Goal: Task Accomplishment & Management: Complete application form

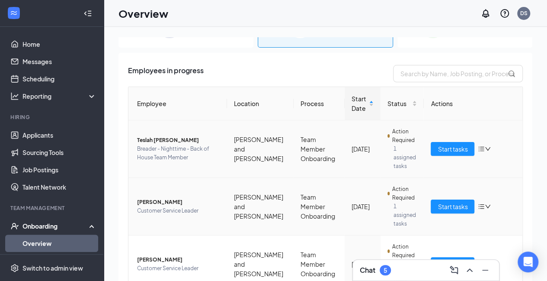
scroll to position [76, 0]
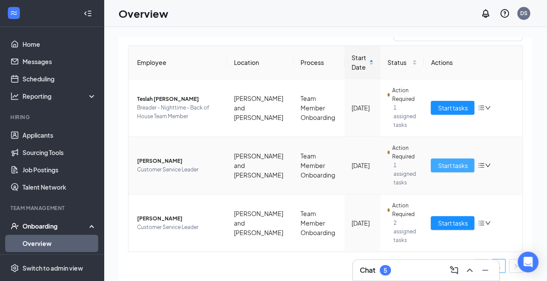
click at [443, 162] on span "Start tasks" at bounding box center [453, 165] width 30 height 10
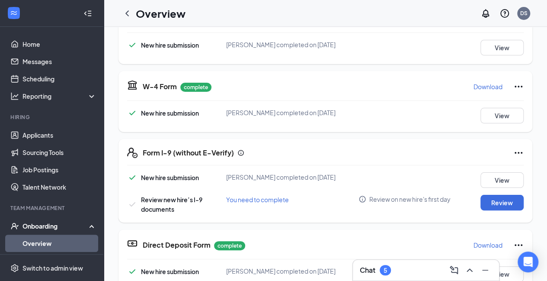
scroll to position [173, 0]
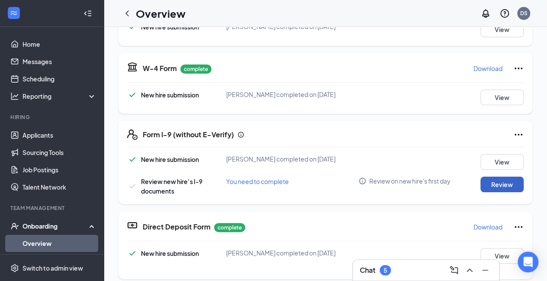
click at [484, 187] on button "Review" at bounding box center [501, 184] width 43 height 16
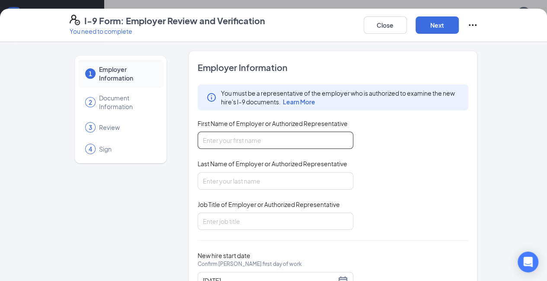
click at [221, 141] on input "First Name of Employer or Authorized Representative" at bounding box center [276, 139] width 156 height 17
type input "[PERSON_NAME]"
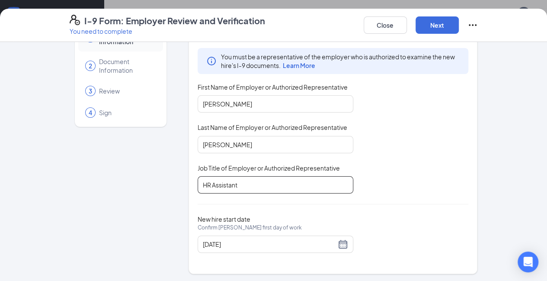
scroll to position [86, 0]
type input "HR Assistant"
click at [458, 219] on div "New hire start date Confirm Gabrielle G Terry's first day of work 08/25/2025" at bounding box center [333, 234] width 271 height 38
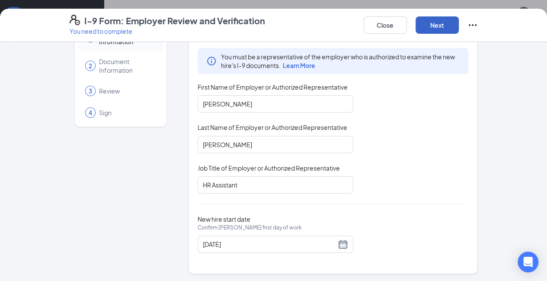
click at [459, 23] on button "Next" at bounding box center [436, 24] width 43 height 17
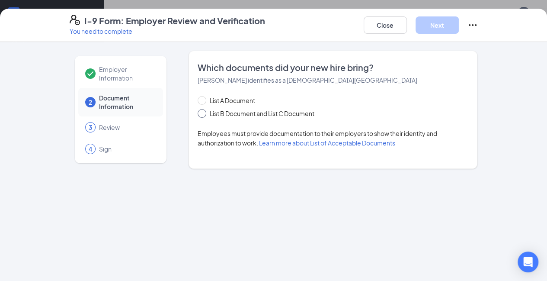
click at [198, 112] on input "List B Document and List C Document" at bounding box center [201, 112] width 6 height 6
radio input "true"
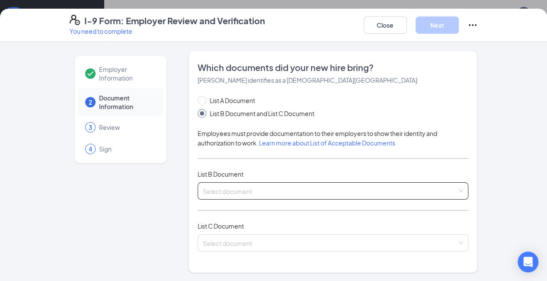
click at [242, 193] on input "search" at bounding box center [330, 188] width 255 height 13
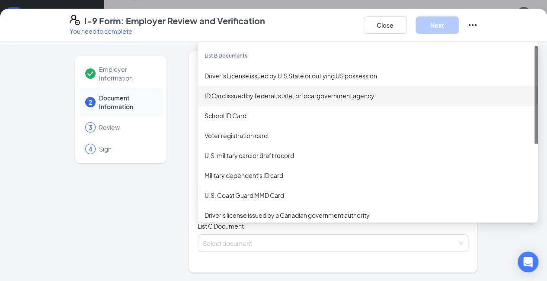
scroll to position [130, 0]
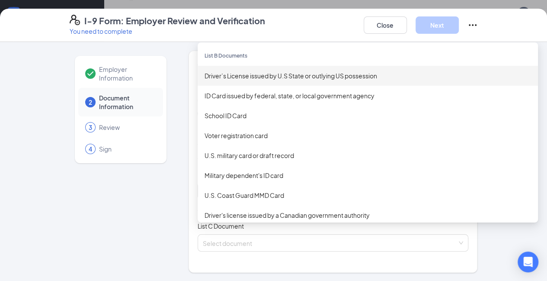
click at [252, 73] on div "Driver’s License issued by U.S State or outlying US possession" at bounding box center [367, 76] width 326 height 10
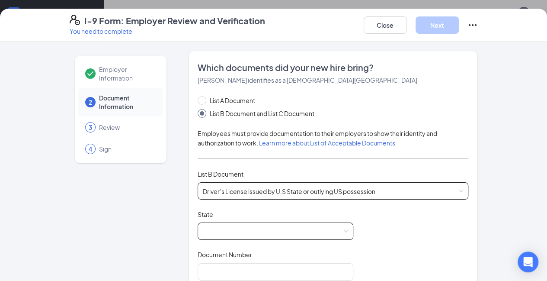
click at [254, 223] on span at bounding box center [275, 231] width 145 height 16
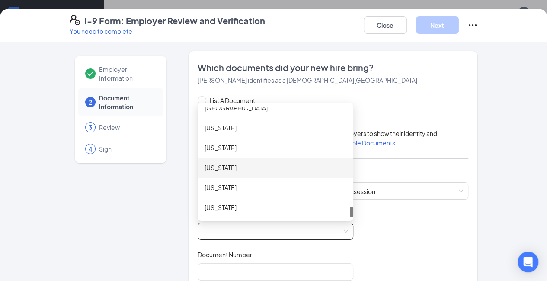
scroll to position [960, 0]
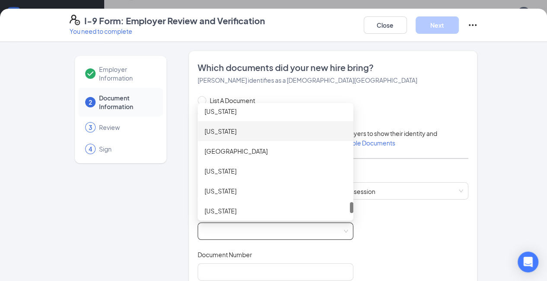
click at [207, 128] on div "[US_STATE]" at bounding box center [275, 131] width 142 height 10
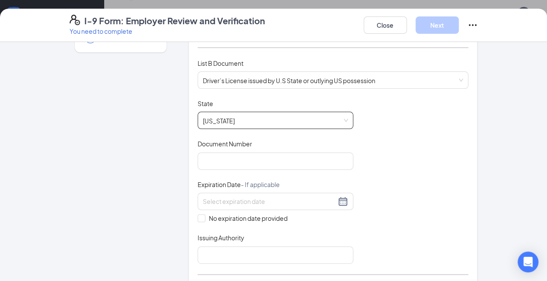
scroll to position [130, 0]
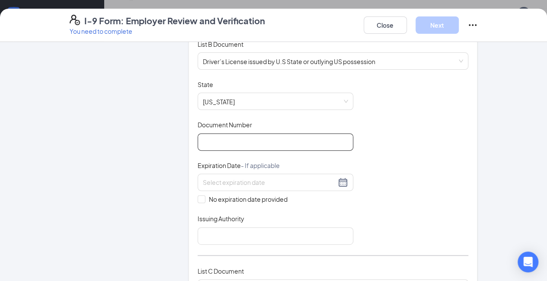
click at [198, 147] on input "Document Number" at bounding box center [276, 141] width 156 height 17
type input "A61927352"
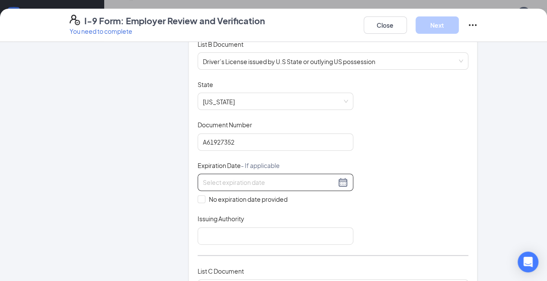
click at [203, 179] on input at bounding box center [269, 182] width 133 height 10
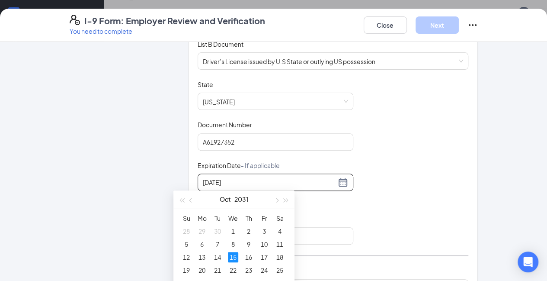
type input "10/15/2031"
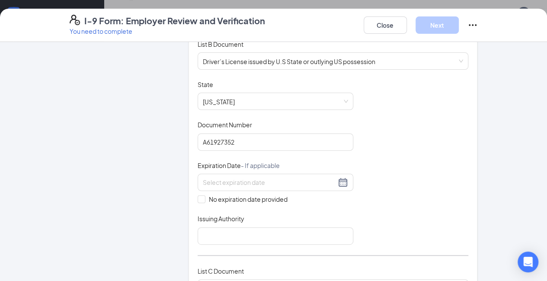
click at [377, 201] on div "Document Title Driver’s License issued by U.S State or outlying US possession S…" at bounding box center [333, 162] width 271 height 164
click at [318, 181] on div at bounding box center [275, 182] width 145 height 10
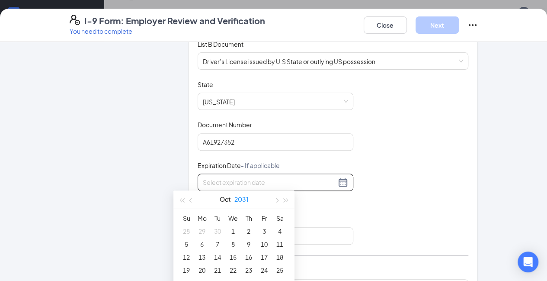
click at [246, 197] on button "2031" at bounding box center [241, 198] width 14 height 17
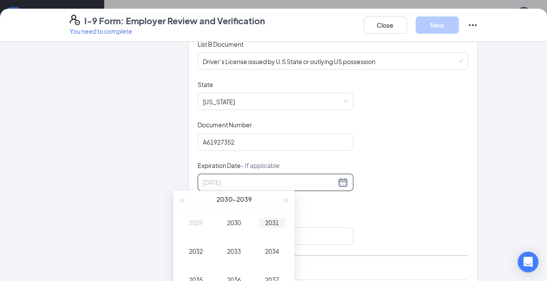
type input "10/15/2031"
click at [276, 220] on div "2031" at bounding box center [272, 222] width 26 height 10
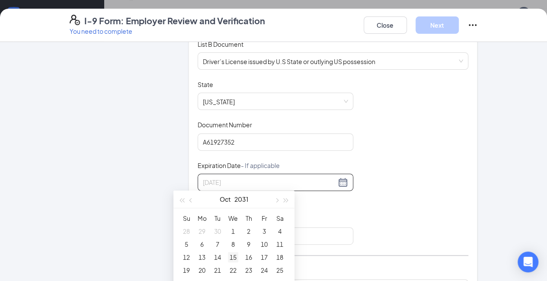
type input "10/15/2031"
click at [233, 256] on div "15" at bounding box center [233, 257] width 10 height 10
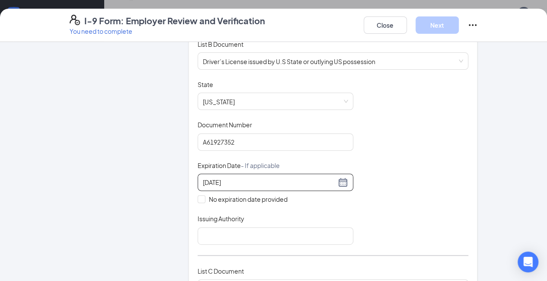
scroll to position [173, 0]
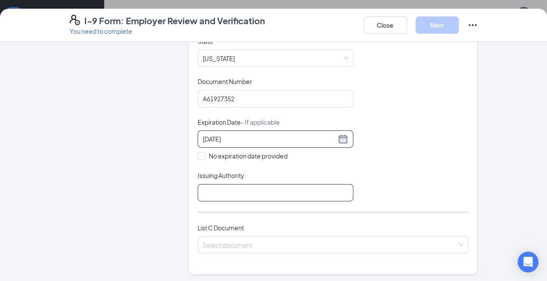
click at [229, 191] on input "Issuing Authority" at bounding box center [276, 192] width 156 height 17
type input "State of [US_STATE]"
drag, startPoint x: 390, startPoint y: 155, endPoint x: 379, endPoint y: 185, distance: 32.4
click at [390, 155] on div "Document Title Driver’s License issued by U.S State or outlying US possession S…" at bounding box center [333, 119] width 271 height 164
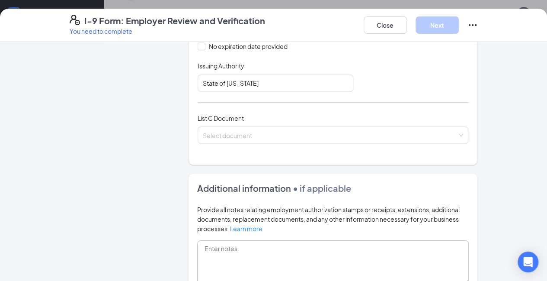
scroll to position [303, 0]
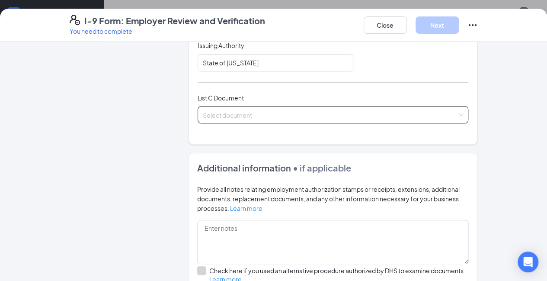
click at [228, 107] on div "Select document" at bounding box center [333, 114] width 271 height 17
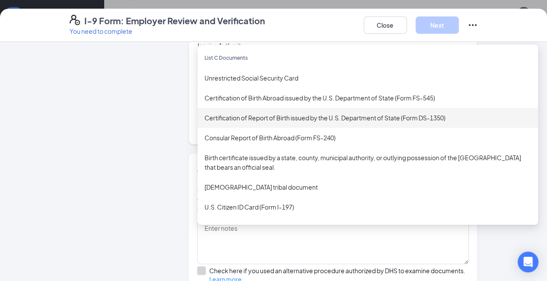
click at [243, 118] on div "Certification of Report of Birth issued by the U.S. Department of State (Form D…" at bounding box center [367, 118] width 326 height 10
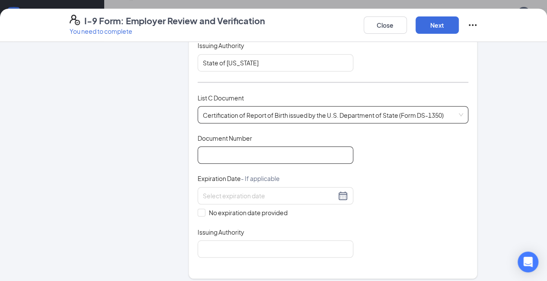
click at [240, 153] on input "Document Number" at bounding box center [276, 154] width 156 height 17
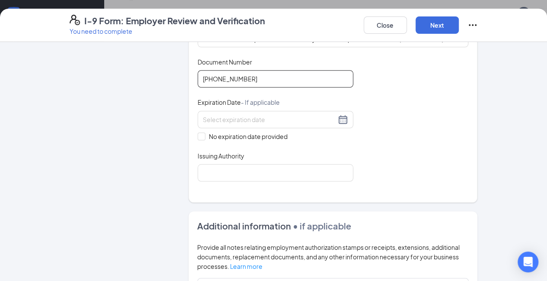
scroll to position [389, 0]
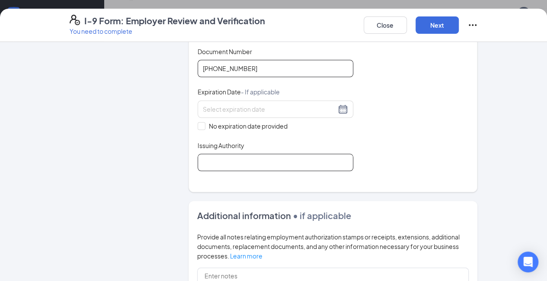
type input "145-03-080593"
click at [198, 153] on input "Issuing Authority" at bounding box center [276, 161] width 156 height 17
type input "SSA"
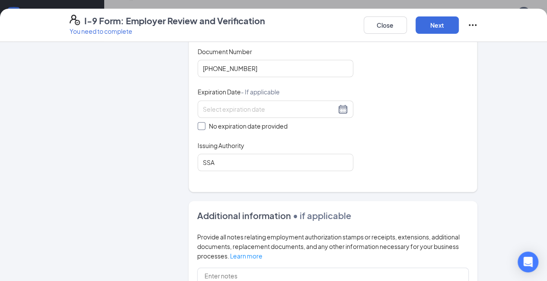
click at [198, 122] on input "No expiration date provided" at bounding box center [201, 125] width 6 height 6
checkbox input "true"
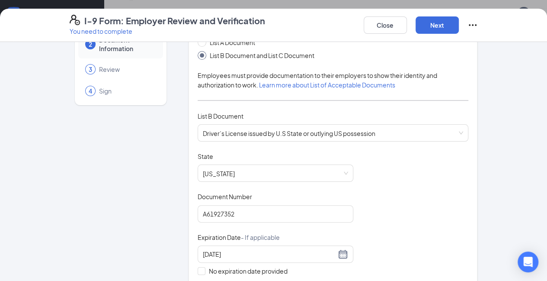
scroll to position [0, 0]
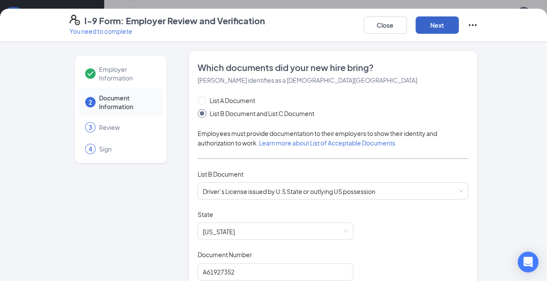
click at [459, 25] on button "Next" at bounding box center [436, 24] width 43 height 17
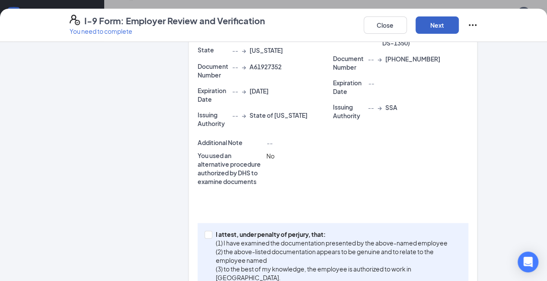
scroll to position [224, 0]
click at [204, 229] on label "I attest, under penalty of [PERSON_NAME], that: (1) I have examined the documen…" at bounding box center [332, 255] width 257 height 52
click at [204, 230] on input "I attest, under penalty of [PERSON_NAME], that: (1) I have examined the documen…" at bounding box center [207, 233] width 6 height 6
checkbox input "true"
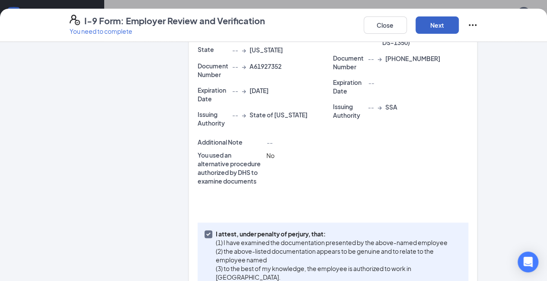
click at [459, 25] on button "Next" at bounding box center [436, 24] width 43 height 17
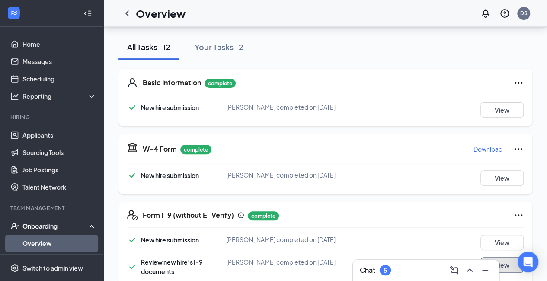
scroll to position [0, 0]
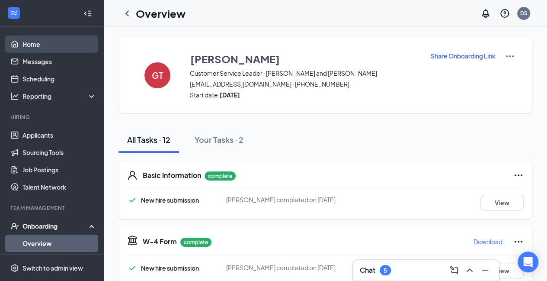
click at [41, 45] on link "Home" at bounding box center [59, 43] width 74 height 17
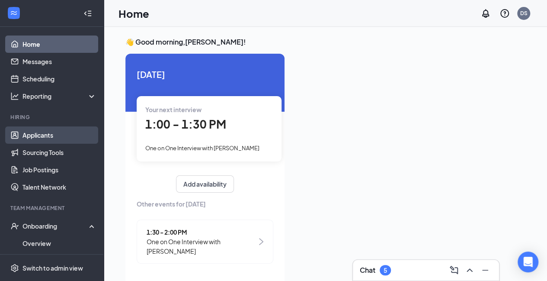
click at [54, 132] on link "Applicants" at bounding box center [59, 134] width 74 height 17
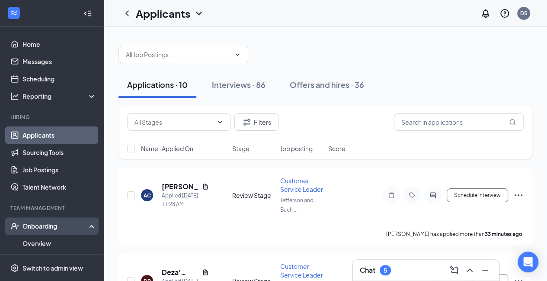
click at [45, 229] on div "Onboarding" at bounding box center [55, 225] width 67 height 9
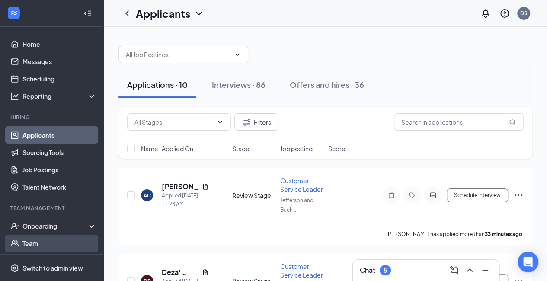
click at [45, 242] on link "Team" at bounding box center [59, 242] width 74 height 17
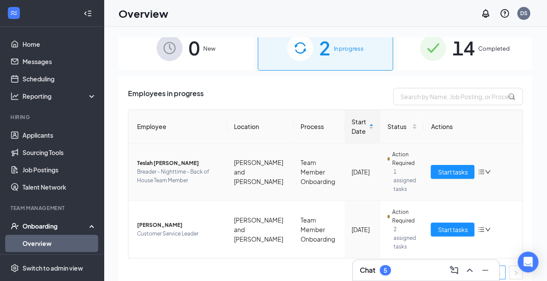
scroll to position [19, 0]
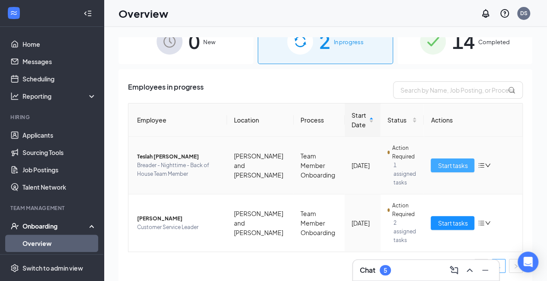
click at [440, 163] on span "Start tasks" at bounding box center [453, 165] width 30 height 10
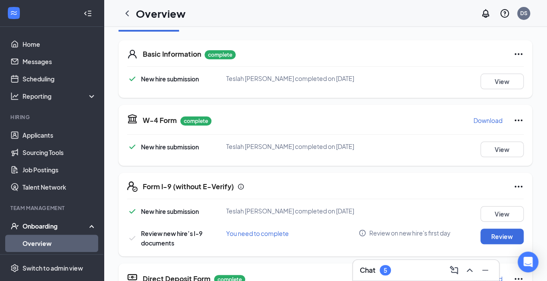
scroll to position [176, 0]
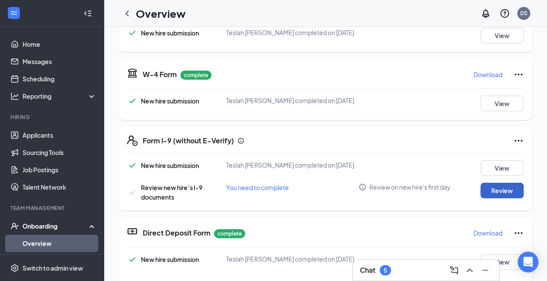
click at [500, 182] on button "Review" at bounding box center [501, 190] width 43 height 16
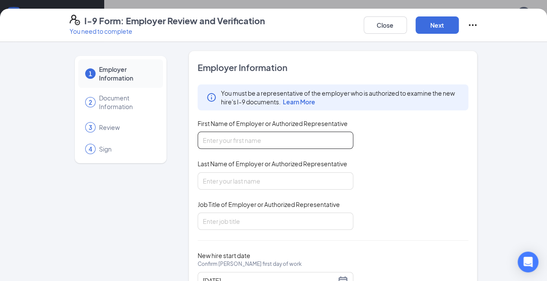
drag, startPoint x: 240, startPoint y: 136, endPoint x: 248, endPoint y: 145, distance: 12.2
click at [240, 135] on input "First Name of Employer or Authorized Representative" at bounding box center [276, 139] width 156 height 17
type input "[PERSON_NAME]"
type input "HR Assistant"
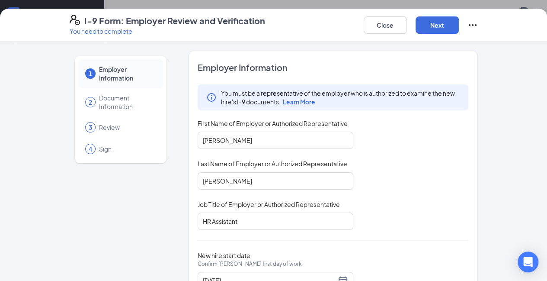
click at [449, 172] on div "You must be a representative of the employer who is authorized to examine the n…" at bounding box center [333, 156] width 271 height 145
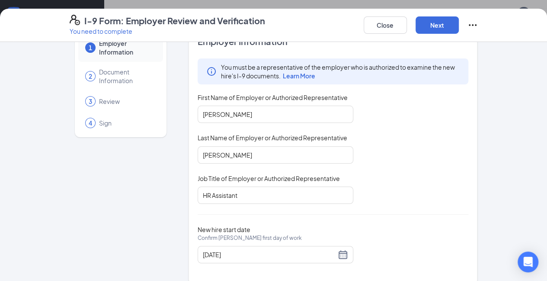
scroll to position [36, 0]
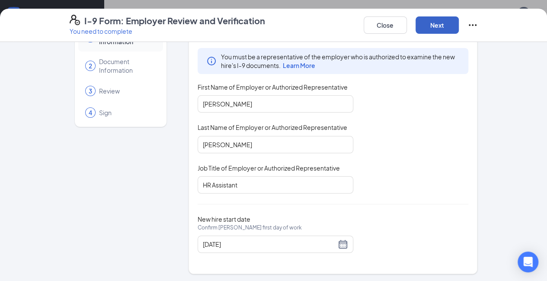
click at [459, 29] on button "Next" at bounding box center [436, 24] width 43 height 17
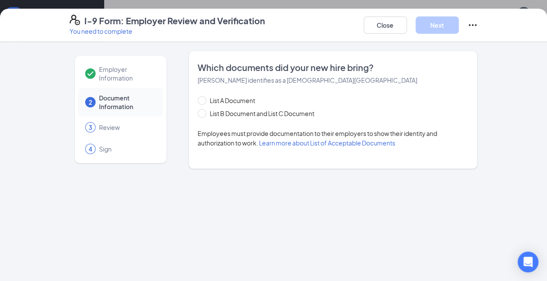
scroll to position [0, 0]
click at [198, 115] on input "List B Document and List C Document" at bounding box center [201, 112] width 6 height 6
radio input "true"
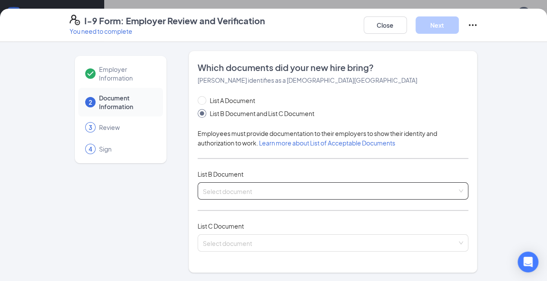
click at [208, 190] on div "Select document List B Documents Driver’s License issued by U.S State or outlyi…" at bounding box center [333, 190] width 271 height 17
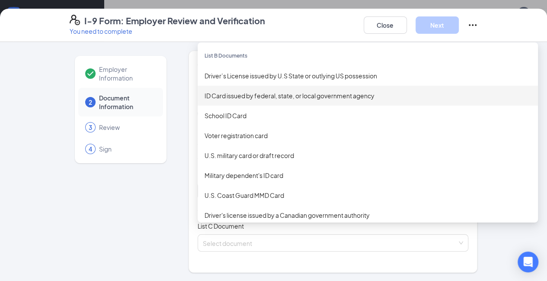
click at [237, 96] on div "ID Card issued by federal, state, or local government agency" at bounding box center [367, 96] width 326 height 10
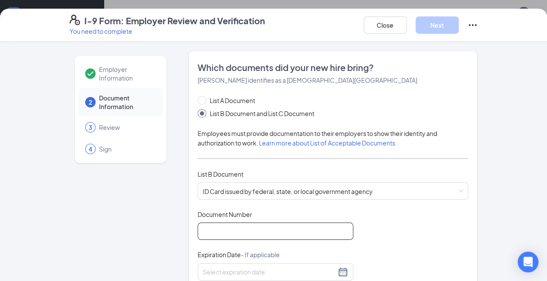
click at [227, 233] on input "Document Number" at bounding box center [276, 230] width 156 height 17
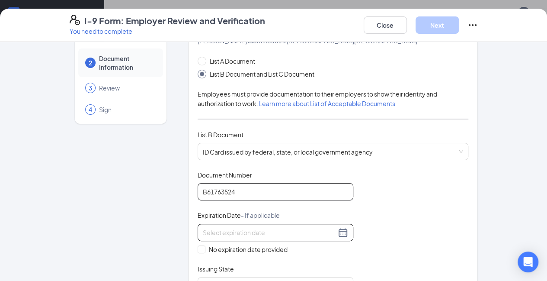
scroll to position [86, 0]
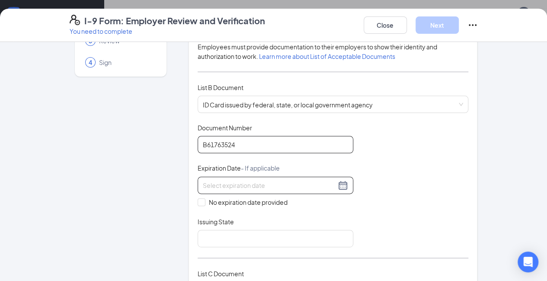
type input "B61763524"
click at [276, 180] on input at bounding box center [269, 185] width 133 height 10
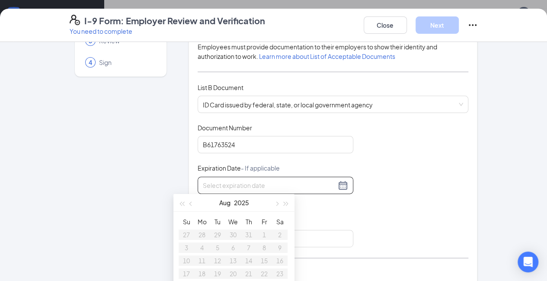
scroll to position [130, 0]
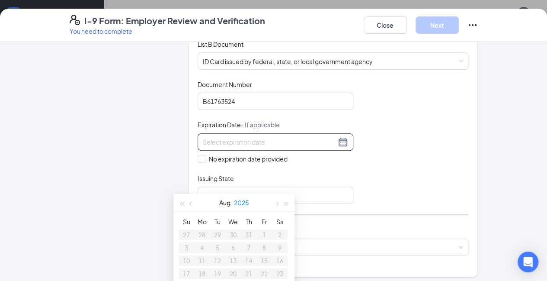
click at [243, 204] on button "2025" at bounding box center [241, 202] width 15 height 17
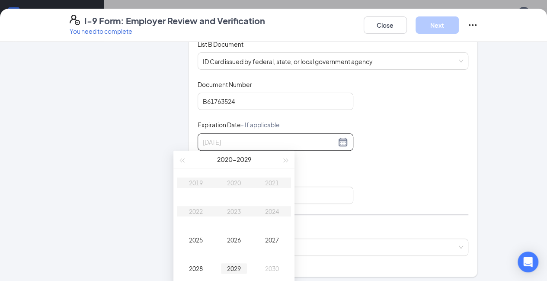
type input "[DATE]"
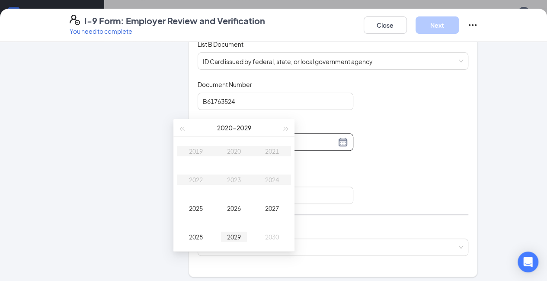
scroll to position [86, 0]
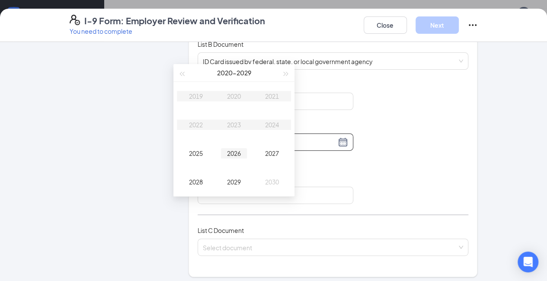
type input "[DATE]"
click at [287, 74] on span "button" at bounding box center [286, 74] width 4 height 4
click at [248, 72] on button "[DATE] - [DATE]" at bounding box center [234, 72] width 35 height 17
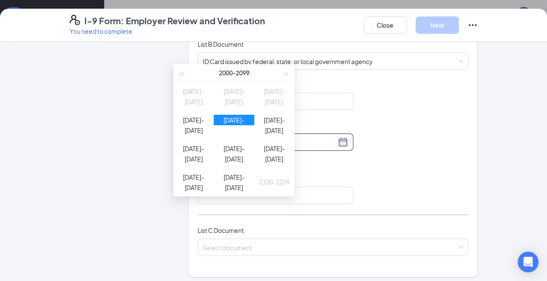
click at [240, 125] on div "[DATE]-[DATE]" at bounding box center [234, 120] width 40 height 10
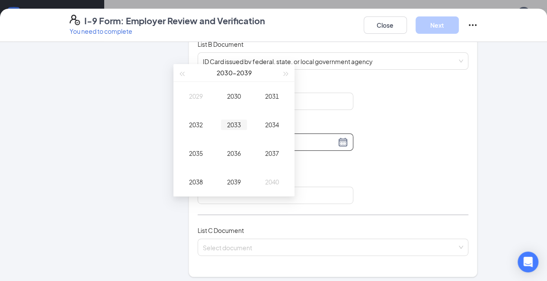
click at [235, 123] on div "2033" at bounding box center [234, 124] width 26 height 10
type input "[DATE]"
click at [235, 96] on div "Feb" at bounding box center [234, 96] width 26 height 10
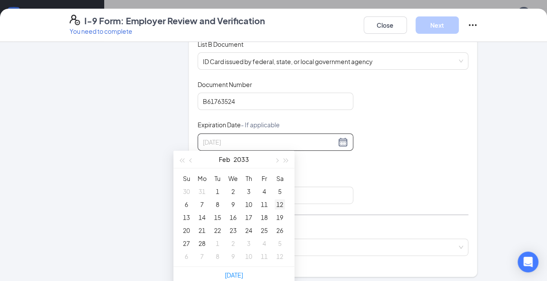
type input "[DATE]"
click at [284, 203] on div "12" at bounding box center [280, 204] width 10 height 10
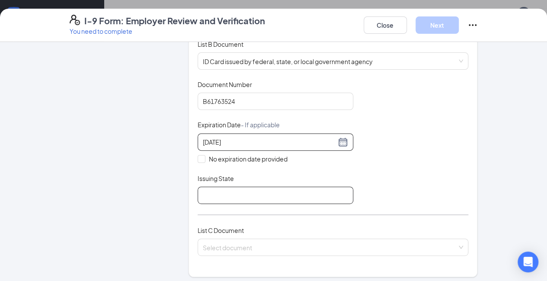
click at [247, 191] on input "Issuing State" at bounding box center [276, 194] width 156 height 17
type input "State of [US_STATE]"
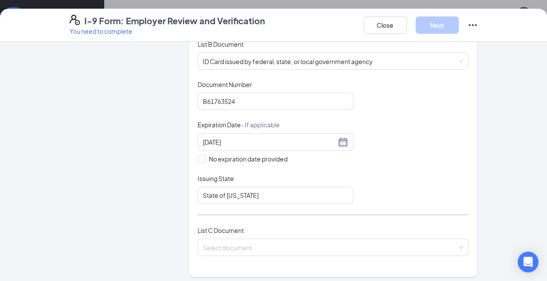
click at [418, 172] on div "Document Title ID Card issued by federal, state, or local government agency Doc…" at bounding box center [333, 142] width 271 height 124
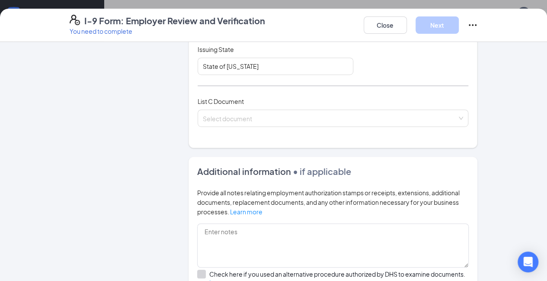
scroll to position [259, 0]
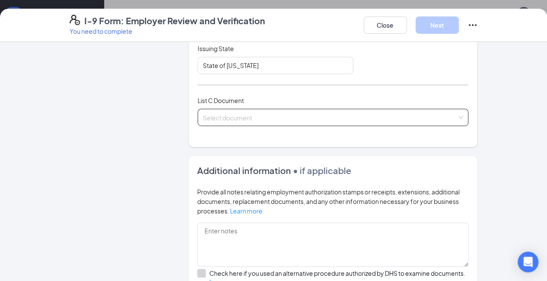
click at [219, 111] on div "Select document" at bounding box center [333, 117] width 271 height 17
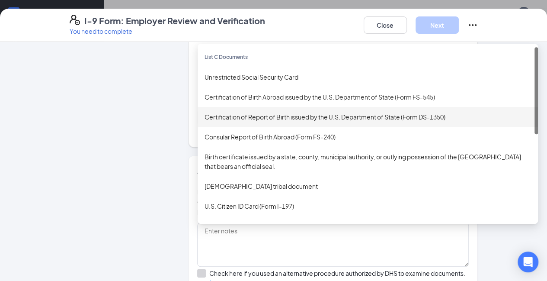
click at [243, 117] on div "Certification of Report of Birth issued by the U.S. Department of State (Form D…" at bounding box center [367, 117] width 326 height 10
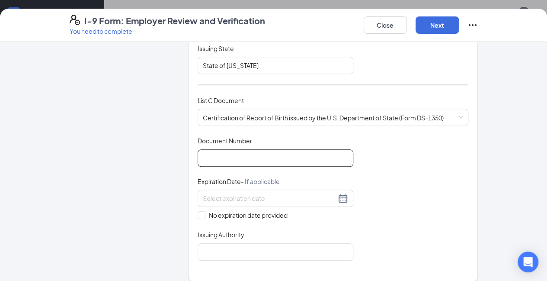
click at [223, 158] on input "Document Number" at bounding box center [276, 157] width 156 height 17
type input "[PHONE_NUMBER]"
click at [383, 223] on div "Document Title Certification of Report of Birth issued by the U.S. Department o…" at bounding box center [333, 198] width 271 height 124
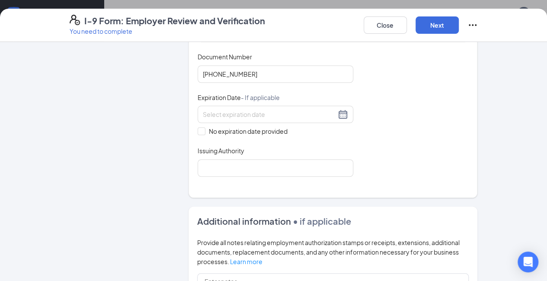
scroll to position [346, 0]
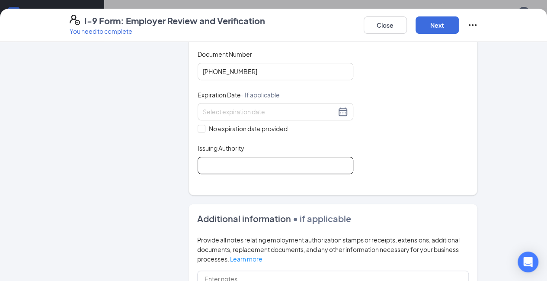
drag, startPoint x: 227, startPoint y: 156, endPoint x: 235, endPoint y: 166, distance: 13.0
click at [228, 157] on input "Issuing Authority" at bounding box center [276, 165] width 156 height 17
type input "SSA"
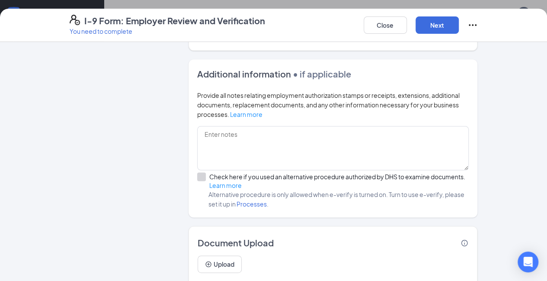
scroll to position [173, 0]
click at [459, 23] on button "Next" at bounding box center [436, 24] width 43 height 17
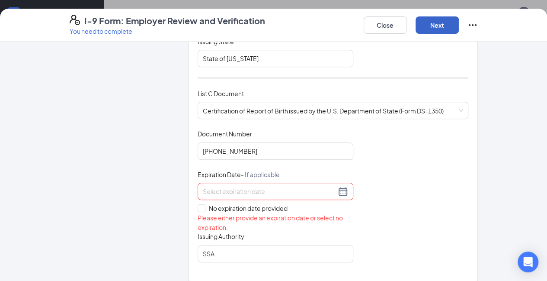
scroll to position [317, 0]
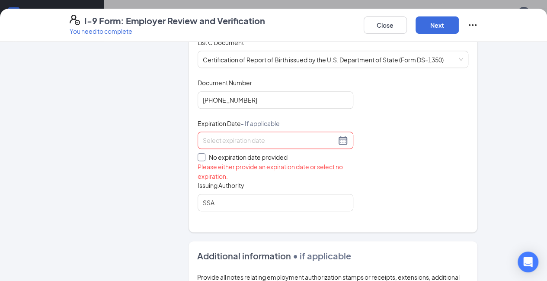
click at [198, 153] on span at bounding box center [202, 157] width 8 height 8
click at [198, 153] on input "No expiration date provided" at bounding box center [201, 156] width 6 height 6
checkbox input "true"
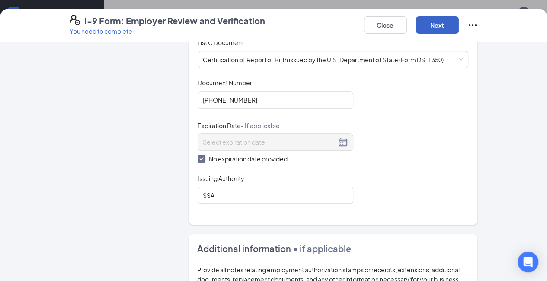
click at [459, 26] on button "Next" at bounding box center [436, 24] width 43 height 17
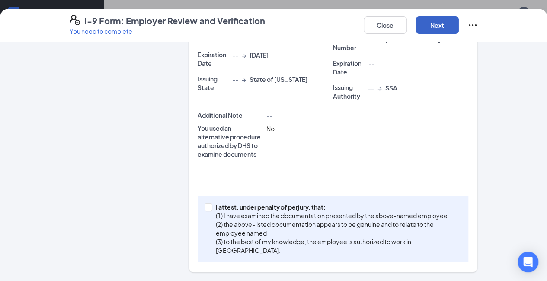
scroll to position [208, 0]
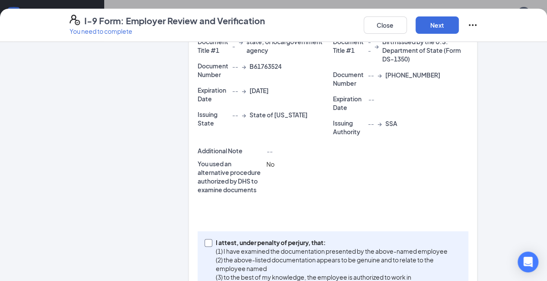
click at [204, 239] on input "I attest, under penalty of [PERSON_NAME], that: (1) I have examined the documen…" at bounding box center [207, 242] width 6 height 6
checkbox input "true"
click at [459, 24] on button "Next" at bounding box center [436, 24] width 43 height 17
